Goal: Task Accomplishment & Management: Manage account settings

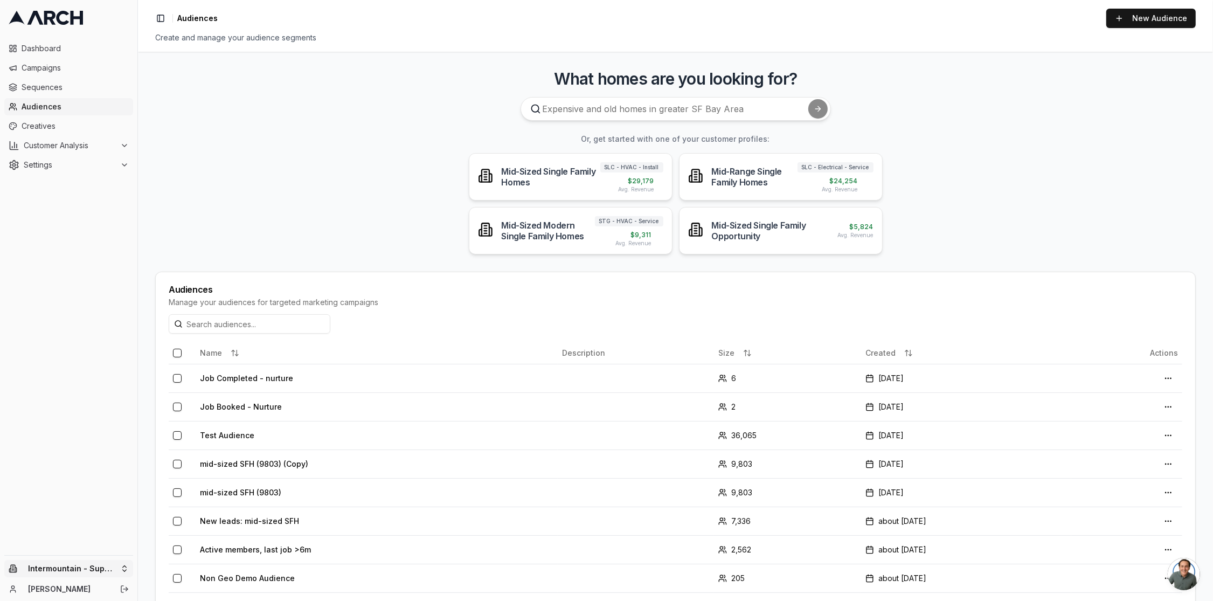
click at [116, 573] on html "Dashboard Campaigns Sequences Audiences Creatives Customer Analysis Settings In…" at bounding box center [606, 300] width 1213 height 601
click at [191, 528] on div "Intermountain - Same Day" at bounding box center [199, 524] width 119 height 17
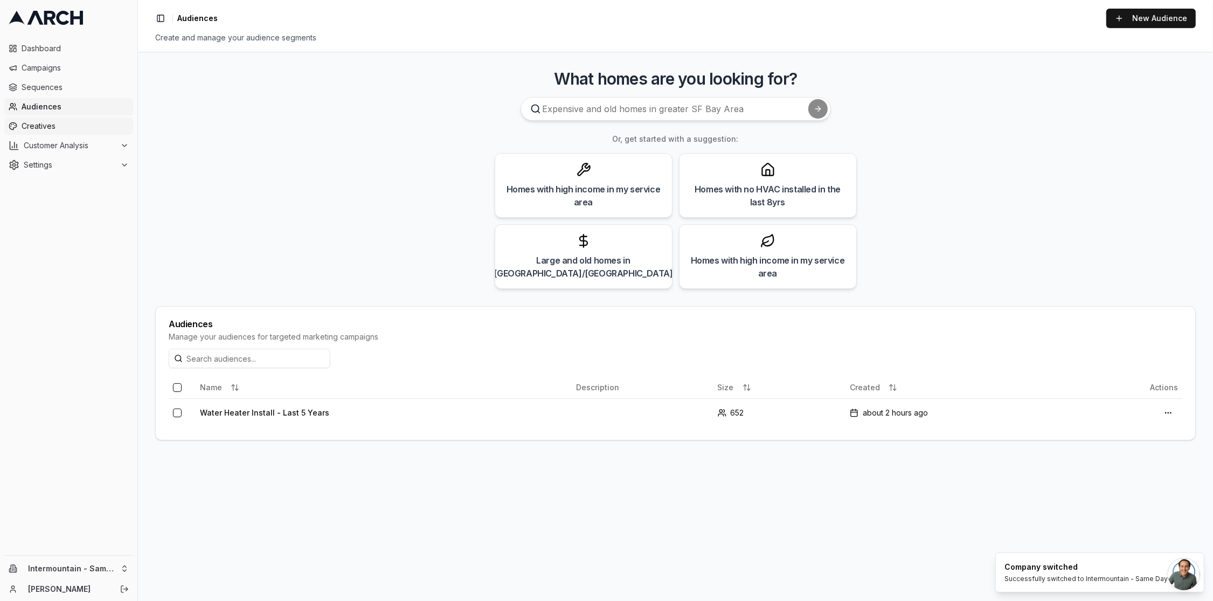
click at [44, 132] on link "Creatives" at bounding box center [68, 126] width 129 height 17
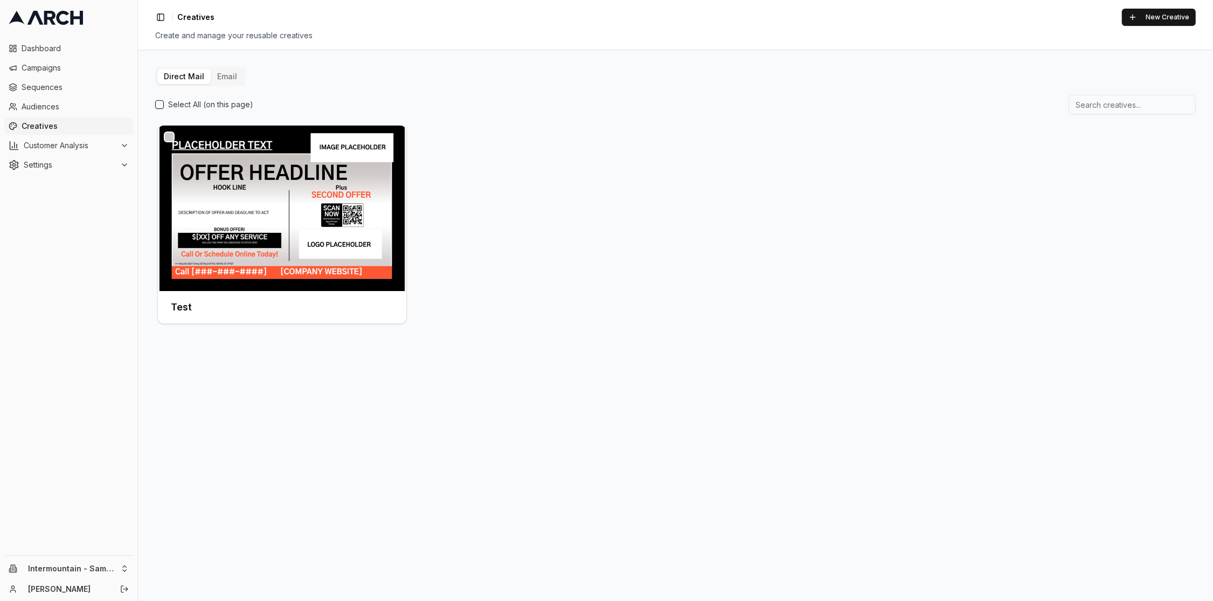
click at [222, 76] on button "Email" at bounding box center [227, 76] width 33 height 15
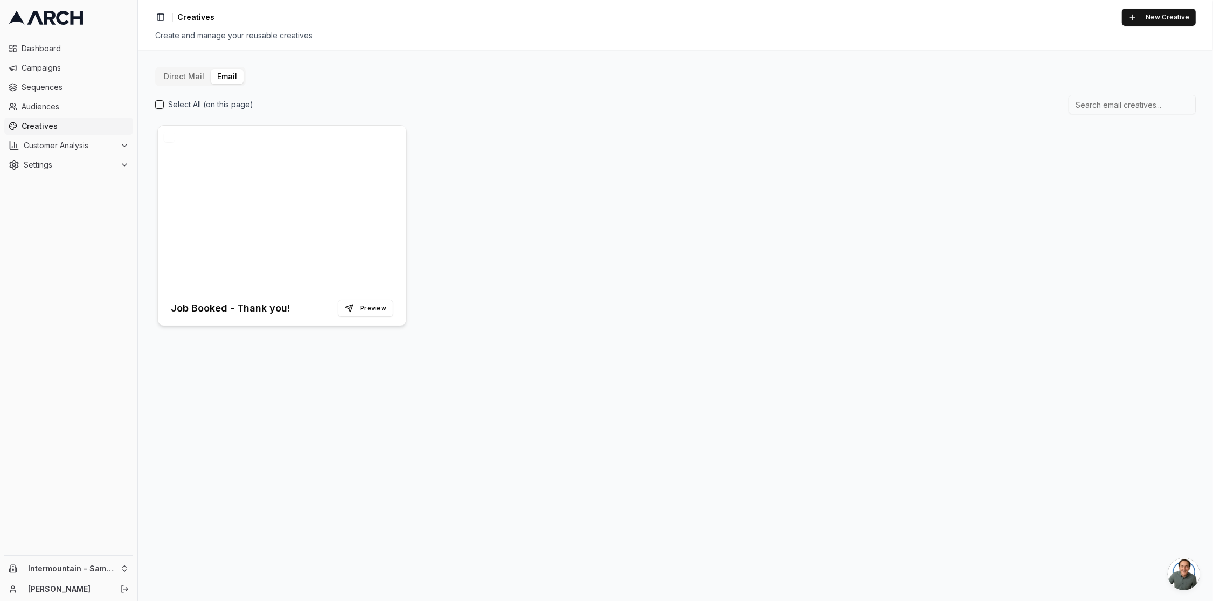
click at [341, 207] on div at bounding box center [282, 208] width 249 height 165
